Goal: Register for event/course

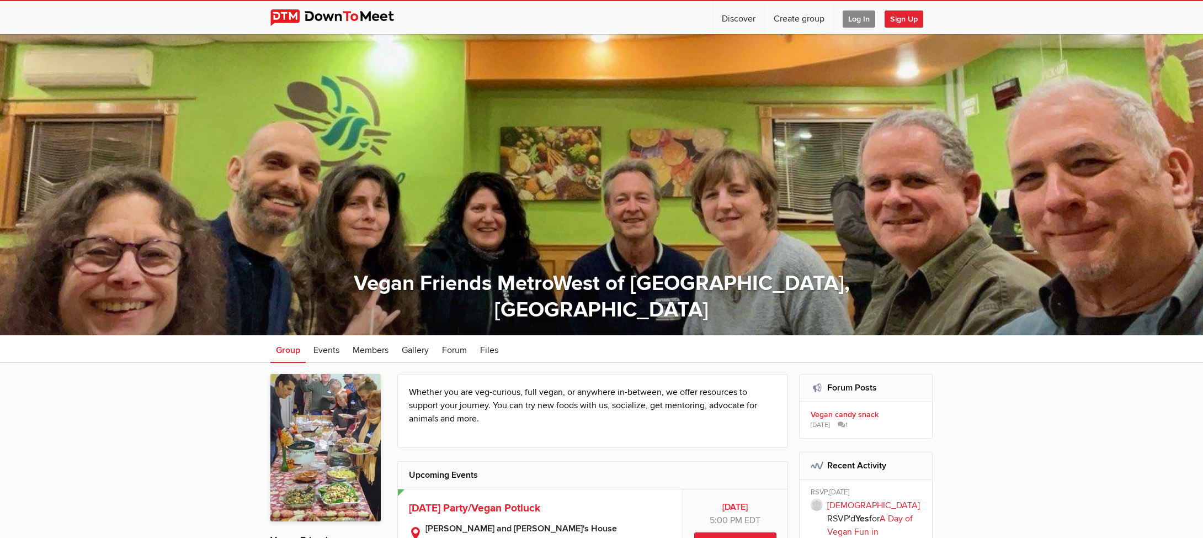
click at [859, 18] on span "Log In" at bounding box center [859, 18] width 33 height 17
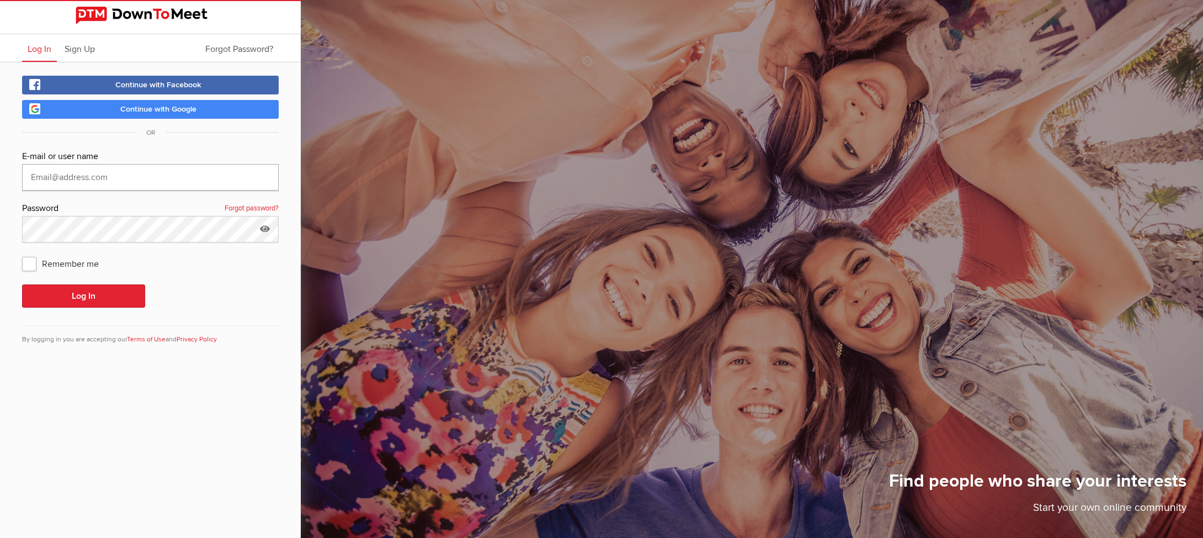
type input "[EMAIL_ADDRESS][DOMAIN_NAME]"
click at [83, 296] on button "Log In" at bounding box center [83, 295] width 123 height 23
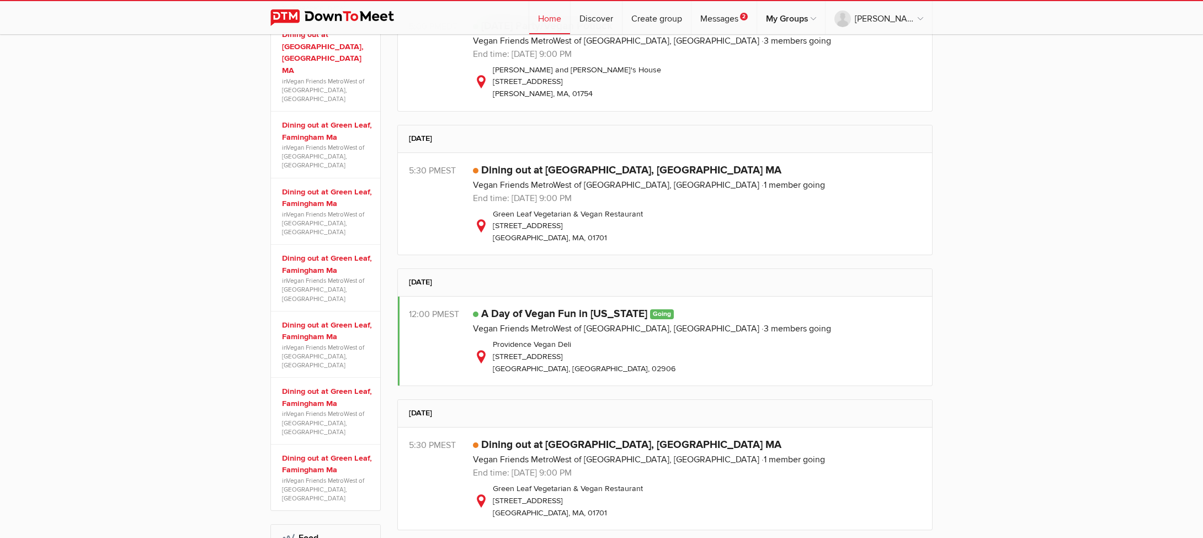
scroll to position [442, 0]
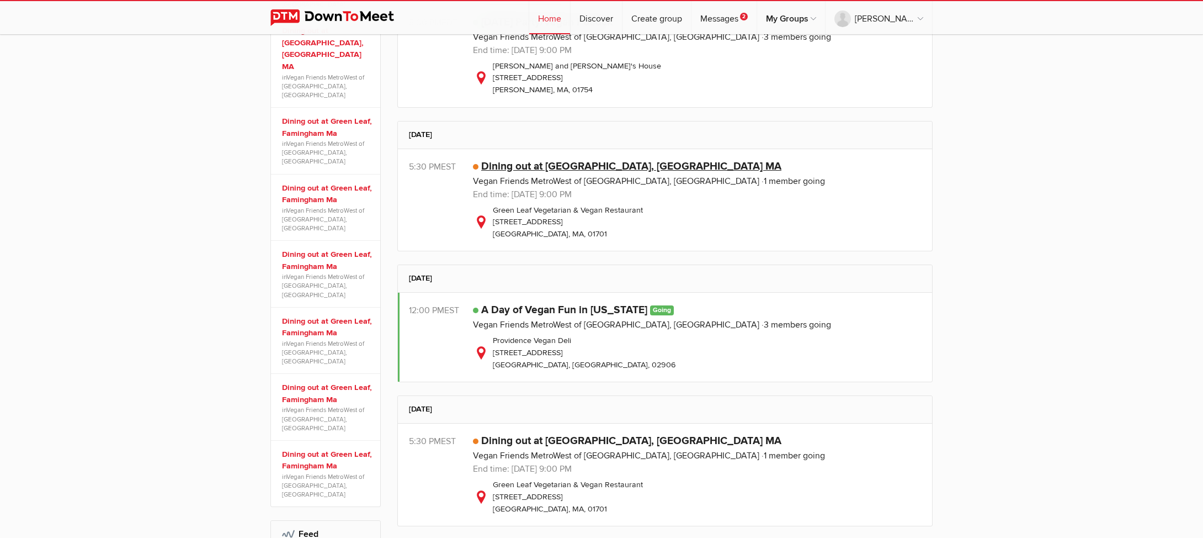
click at [525, 165] on link "Dining out at [GEOGRAPHIC_DATA], [GEOGRAPHIC_DATA] MA" at bounding box center [631, 166] width 300 height 13
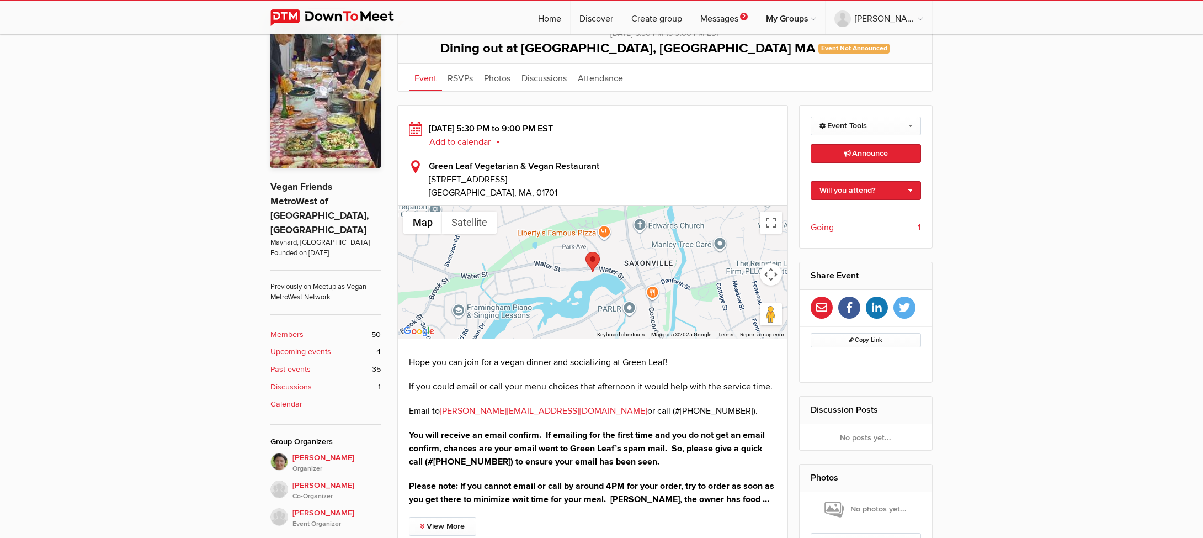
scroll to position [358, 0]
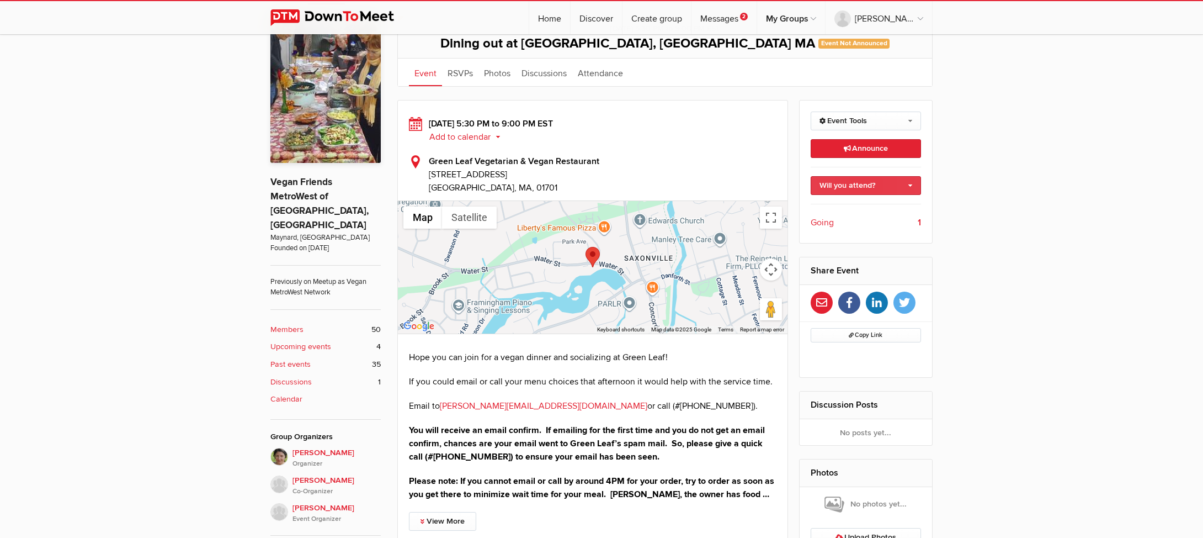
click at [842, 184] on link "Will you attend?" at bounding box center [866, 185] width 111 height 19
click at [839, 208] on link "I'm going" at bounding box center [866, 209] width 110 height 17
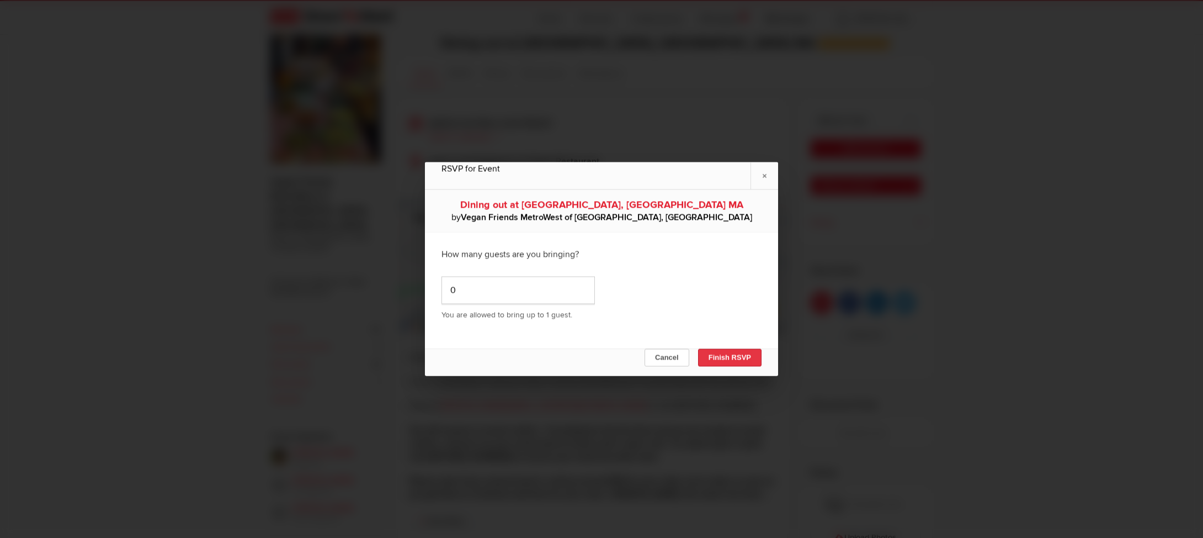
click at [718, 357] on button "Finish RSVP" at bounding box center [729, 358] width 63 height 18
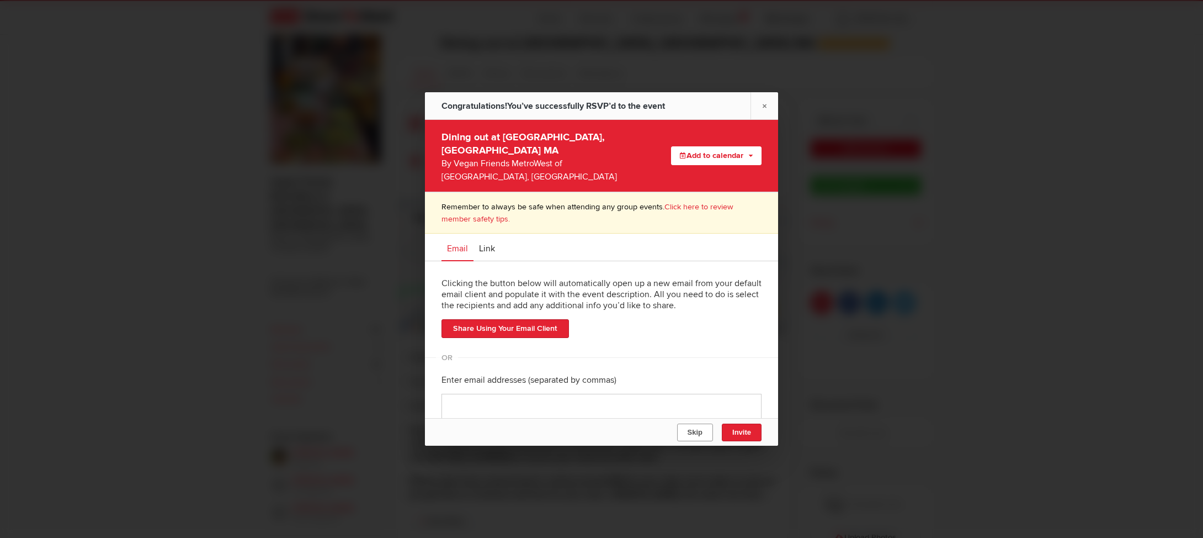
click at [699, 431] on span "Skip" at bounding box center [695, 432] width 15 height 8
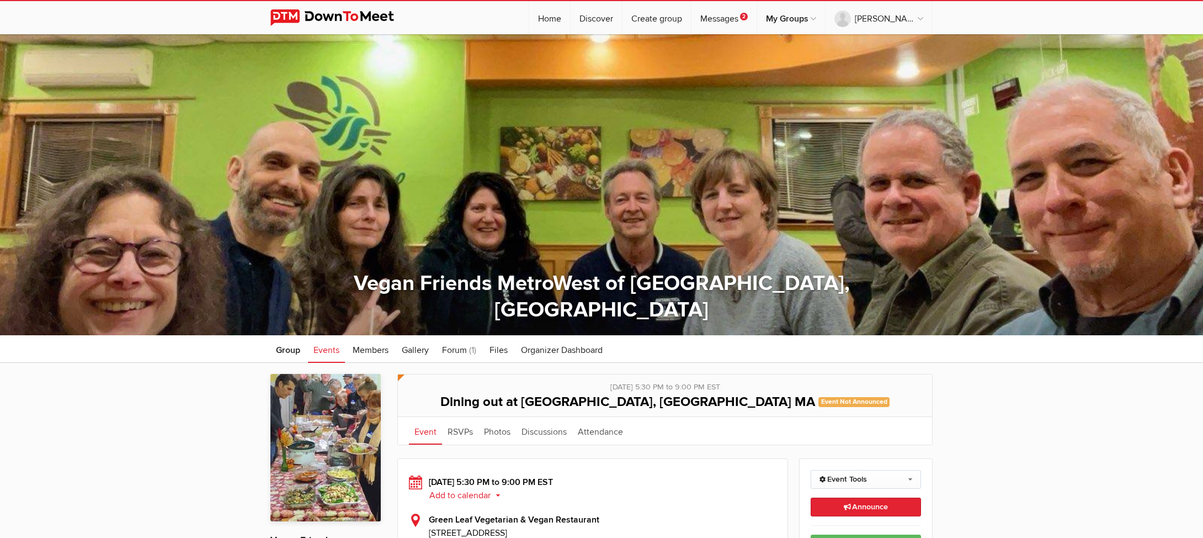
scroll to position [0, 0]
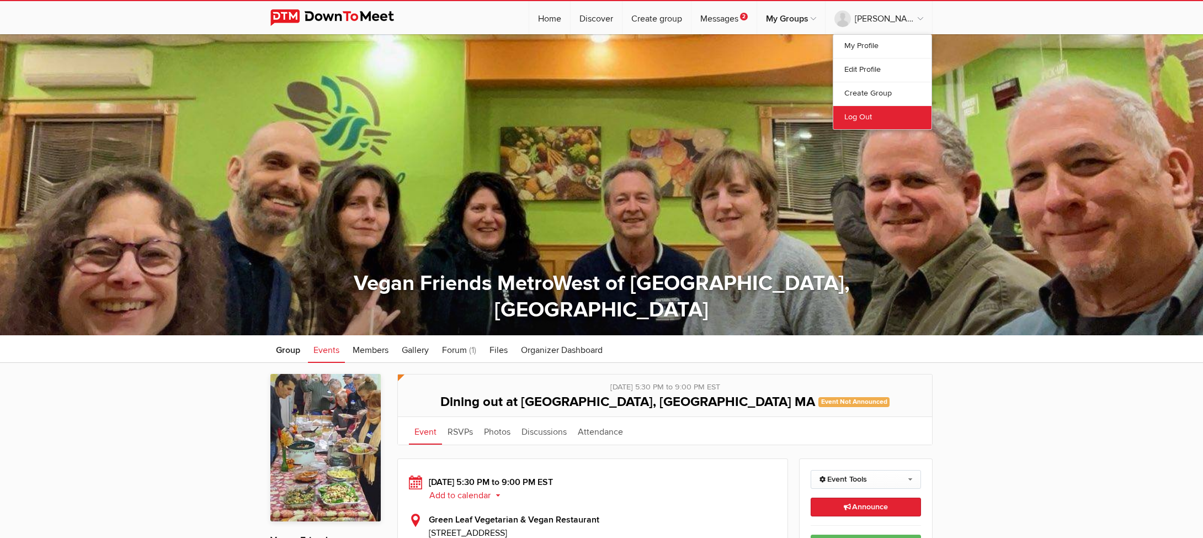
click at [851, 118] on link "Log Out" at bounding box center [882, 117] width 98 height 24
